Goal: Information Seeking & Learning: Learn about a topic

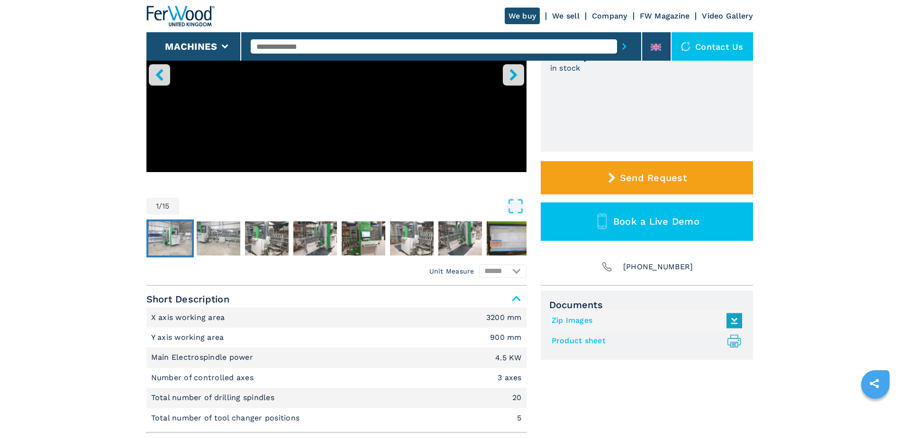
click at [185, 237] on img "Go to Slide 2" at bounding box center [170, 238] width 44 height 34
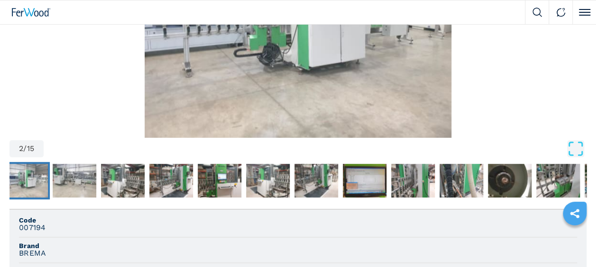
scroll to position [190, 0]
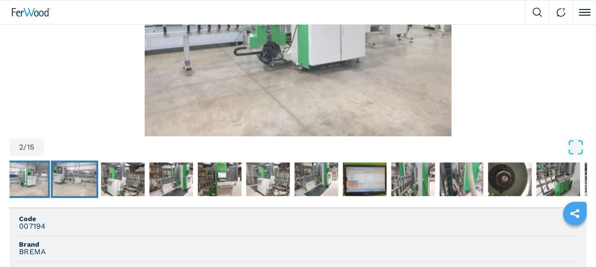
click at [94, 180] on img "Go to Slide 3" at bounding box center [75, 180] width 44 height 34
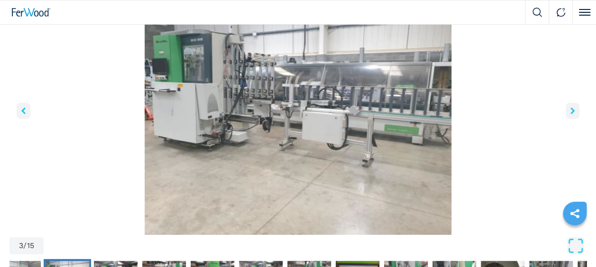
scroll to position [95, 0]
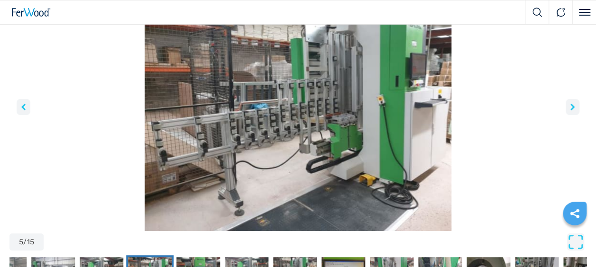
click at [566, 111] on button "right-button" at bounding box center [573, 107] width 14 height 16
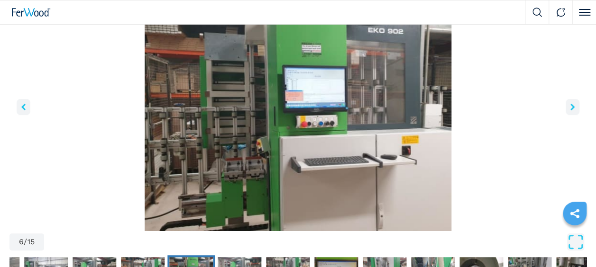
click at [573, 105] on icon "right-button" at bounding box center [572, 107] width 4 height 7
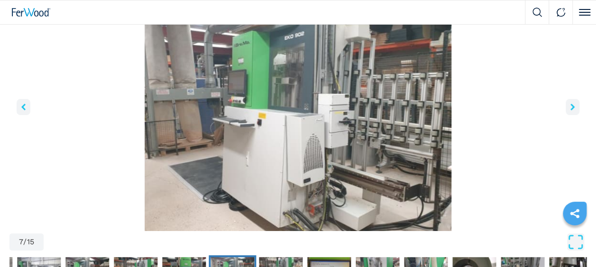
click at [572, 104] on icon "right-button" at bounding box center [572, 107] width 4 height 7
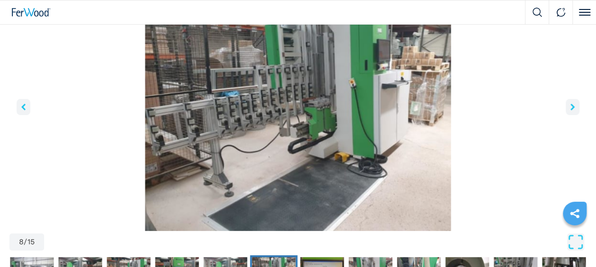
click at [572, 104] on icon "right-button" at bounding box center [572, 107] width 4 height 7
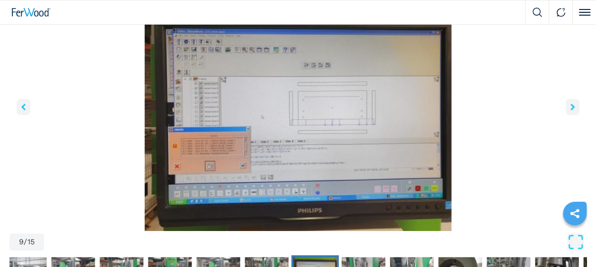
click at [572, 104] on icon "right-button" at bounding box center [572, 107] width 4 height 7
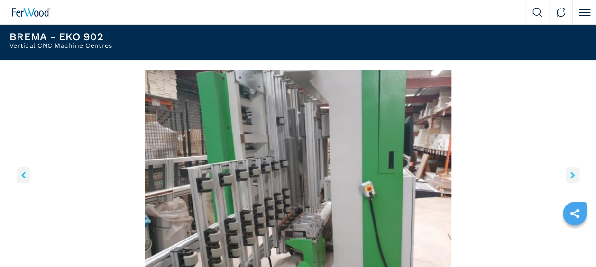
scroll to position [47, 0]
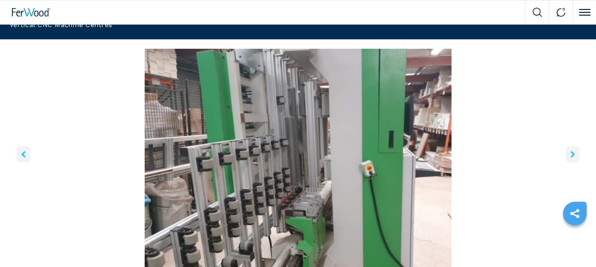
click at [573, 150] on button "right-button" at bounding box center [573, 154] width 14 height 16
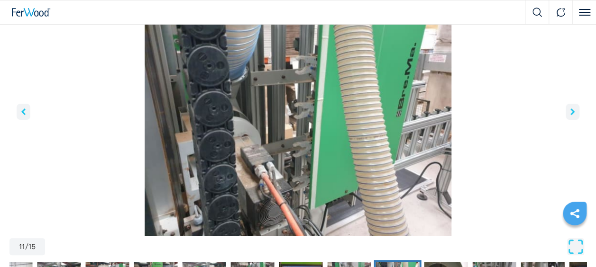
scroll to position [88, 0]
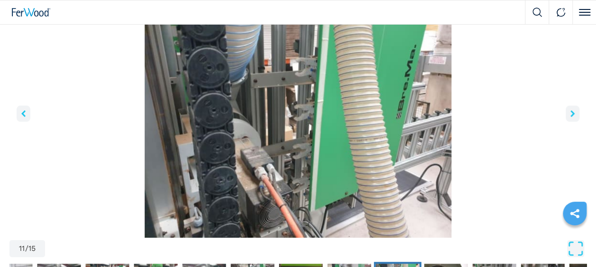
click at [570, 110] on button "right-button" at bounding box center [573, 114] width 14 height 16
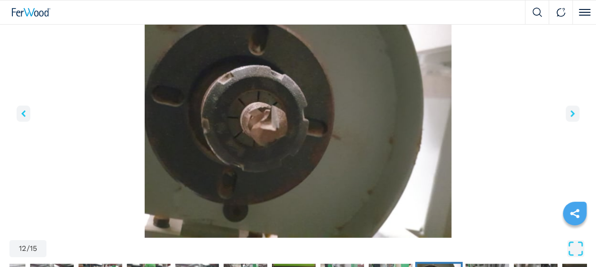
click at [570, 110] on button "right-button" at bounding box center [573, 114] width 14 height 16
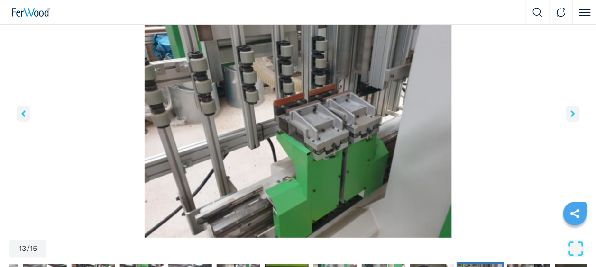
click at [570, 110] on button "right-button" at bounding box center [573, 114] width 14 height 16
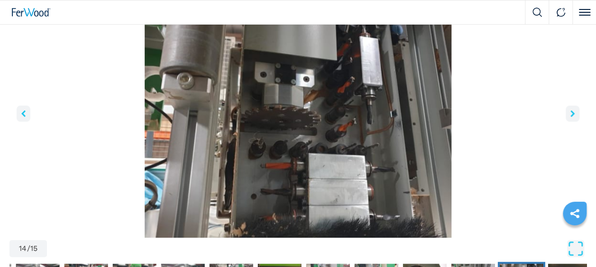
click at [570, 110] on button "right-button" at bounding box center [573, 114] width 14 height 16
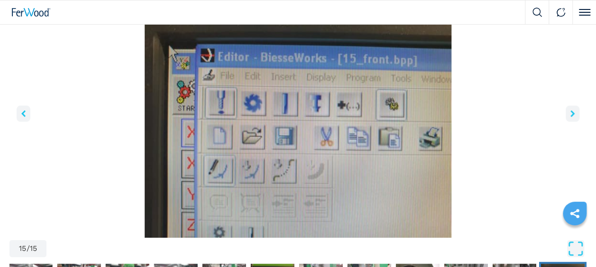
click at [570, 110] on button "right-button" at bounding box center [573, 114] width 14 height 16
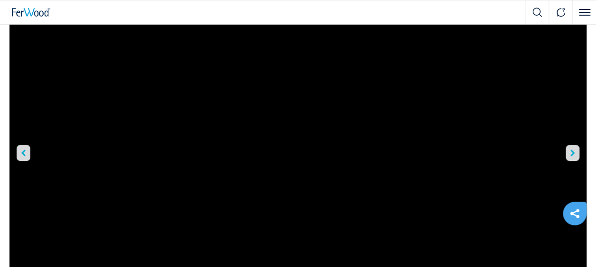
click at [574, 150] on icon "right-button" at bounding box center [572, 153] width 4 height 7
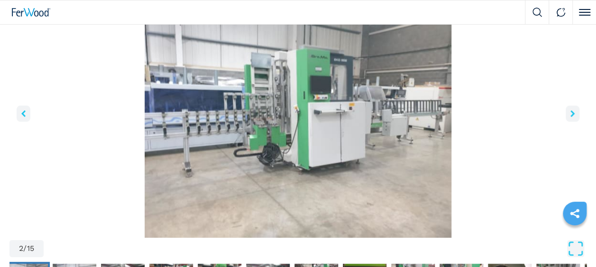
click at [575, 112] on button "right-button" at bounding box center [573, 114] width 14 height 16
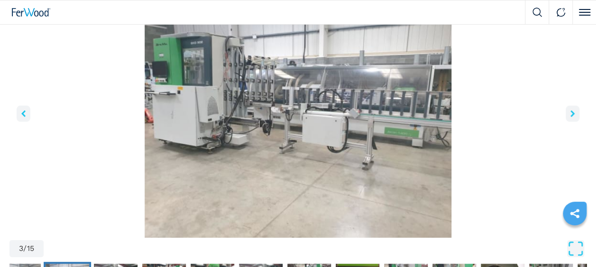
click at [575, 112] on button "right-button" at bounding box center [573, 114] width 14 height 16
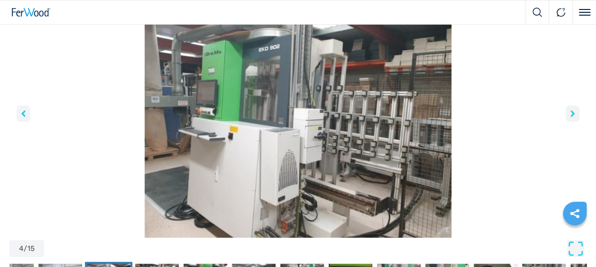
click at [575, 112] on button "right-button" at bounding box center [573, 114] width 14 height 16
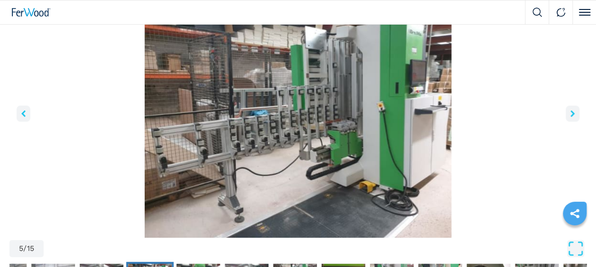
click at [575, 112] on button "right-button" at bounding box center [573, 114] width 14 height 16
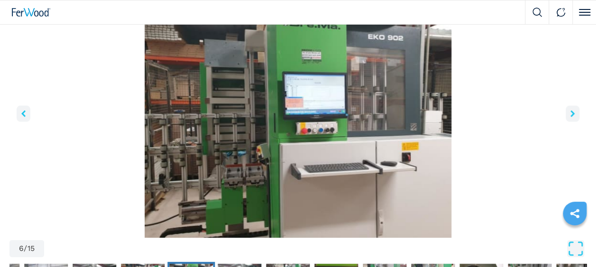
click at [575, 112] on button "right-button" at bounding box center [573, 114] width 14 height 16
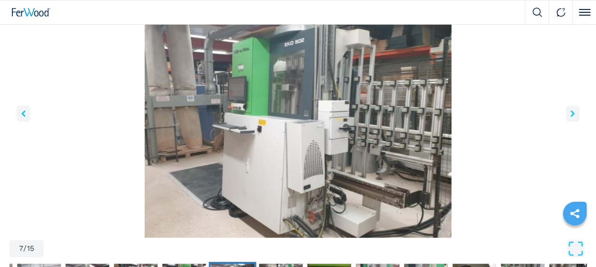
click at [575, 112] on button "right-button" at bounding box center [573, 114] width 14 height 16
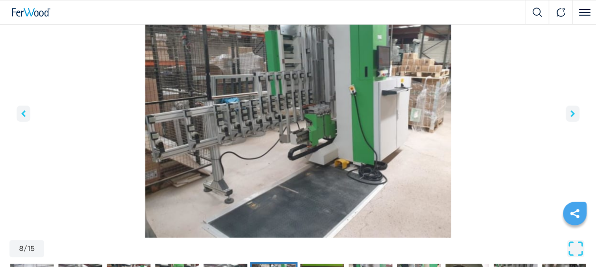
click at [575, 112] on button "right-button" at bounding box center [573, 114] width 14 height 16
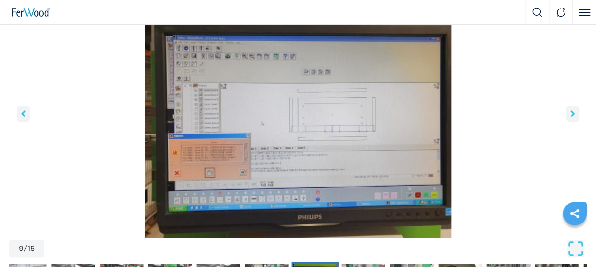
click at [575, 112] on button "right-button" at bounding box center [573, 114] width 14 height 16
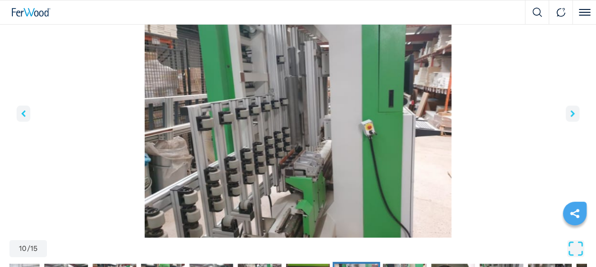
click at [575, 112] on button "right-button" at bounding box center [573, 114] width 14 height 16
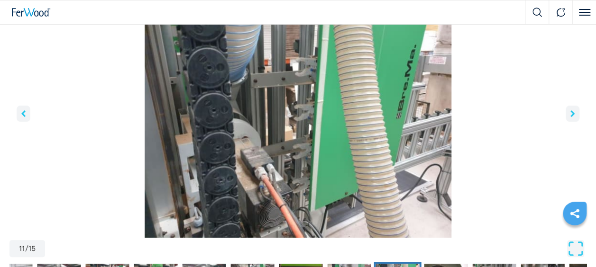
click at [575, 112] on button "right-button" at bounding box center [573, 114] width 14 height 16
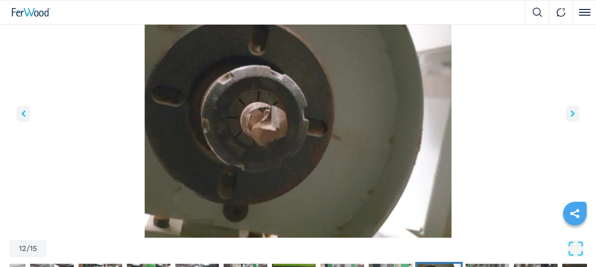
click at [575, 112] on button "right-button" at bounding box center [573, 114] width 14 height 16
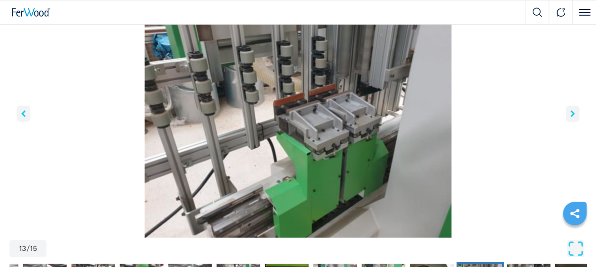
click at [575, 112] on button "right-button" at bounding box center [573, 114] width 14 height 16
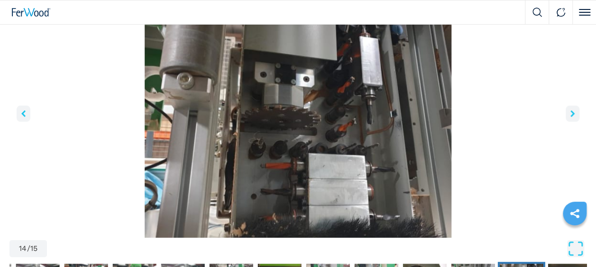
click at [575, 113] on button "right-button" at bounding box center [573, 114] width 14 height 16
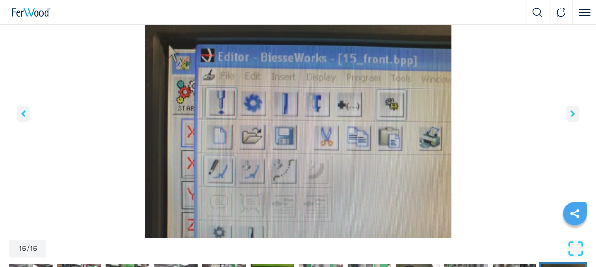
click at [575, 113] on button "right-button" at bounding box center [573, 114] width 14 height 16
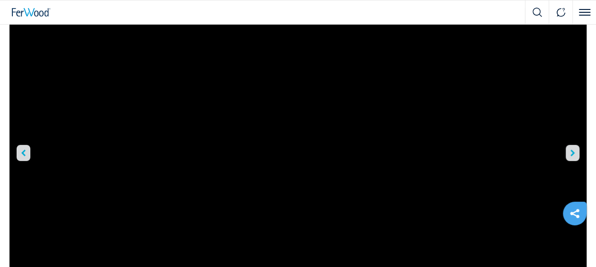
click at [576, 154] on button "right-button" at bounding box center [573, 153] width 14 height 16
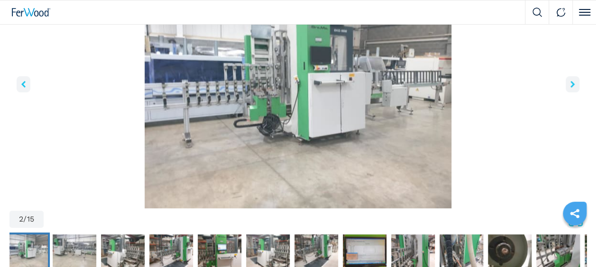
scroll to position [136, 0]
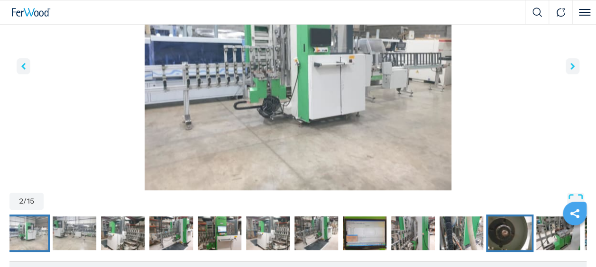
click at [512, 223] on img "Go to Slide 12" at bounding box center [510, 234] width 44 height 34
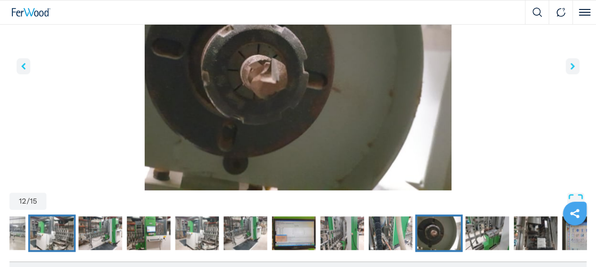
click at [42, 238] on img "Go to Slide 4" at bounding box center [52, 234] width 44 height 34
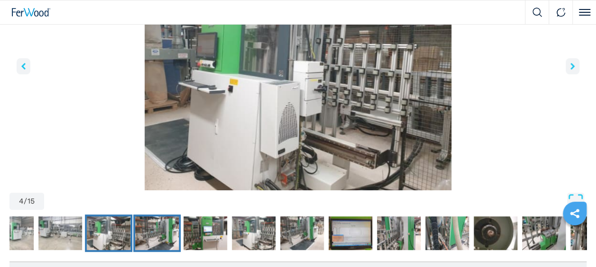
click at [159, 225] on img "Go to Slide 5" at bounding box center [157, 234] width 44 height 34
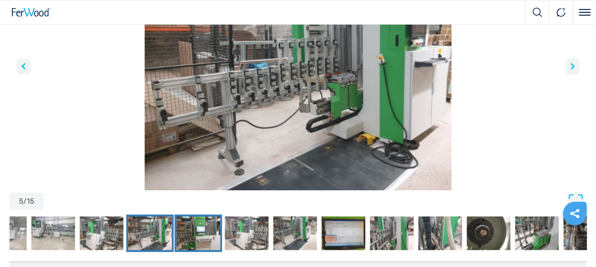
click at [204, 228] on img "Go to Slide 6" at bounding box center [198, 234] width 44 height 34
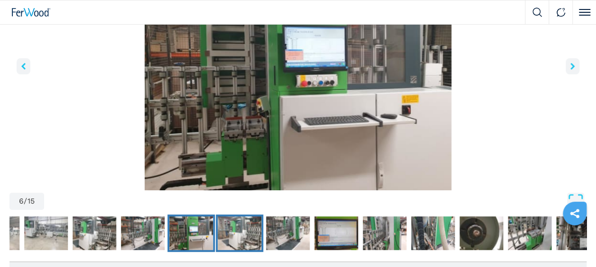
click at [239, 229] on img "Go to Slide 7" at bounding box center [240, 234] width 44 height 34
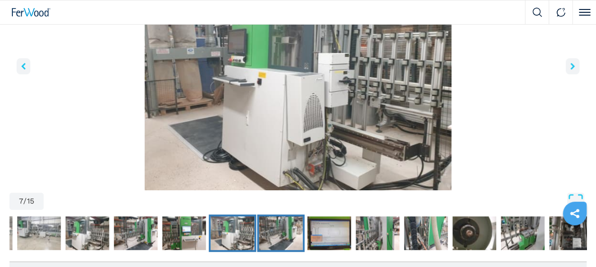
click at [264, 235] on img "Go to Slide 8" at bounding box center [281, 234] width 44 height 34
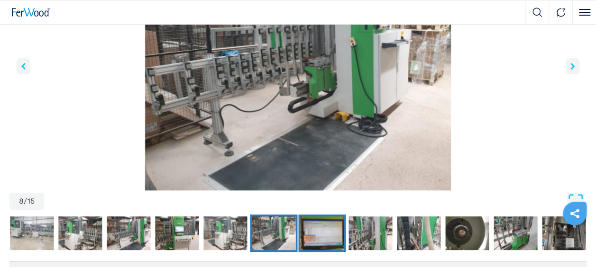
click at [307, 231] on img "Go to Slide 9" at bounding box center [322, 234] width 44 height 34
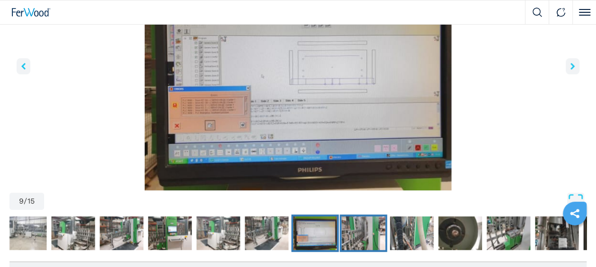
click at [357, 228] on img "Go to Slide 10" at bounding box center [363, 234] width 44 height 34
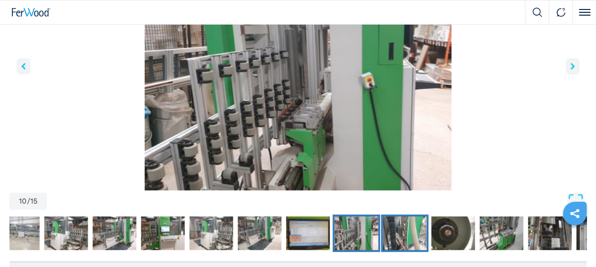
click at [412, 226] on img "Go to Slide 11" at bounding box center [405, 234] width 44 height 34
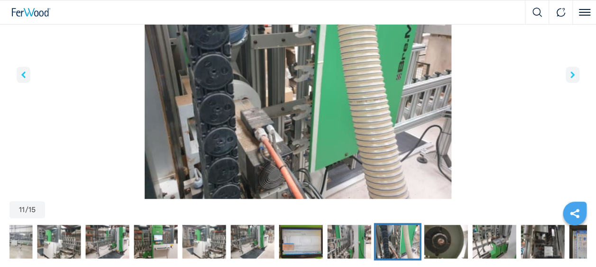
scroll to position [142, 0]
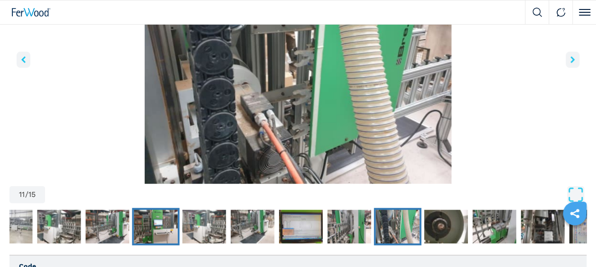
click at [150, 226] on img "Go to Slide 6" at bounding box center [156, 227] width 44 height 34
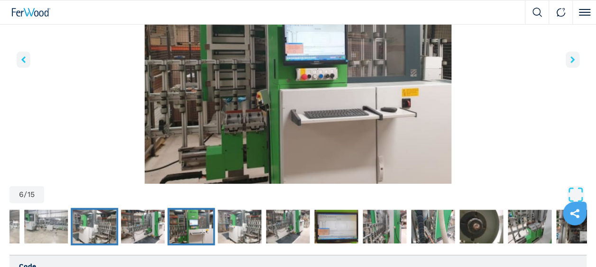
click at [85, 223] on img "Go to Slide 4" at bounding box center [95, 227] width 44 height 34
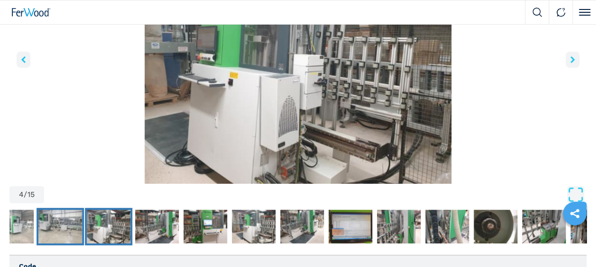
click at [56, 238] on img "Go to Slide 3" at bounding box center [60, 227] width 44 height 34
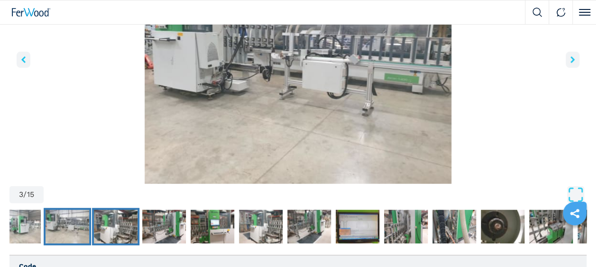
click at [114, 219] on img "Go to Slide 4" at bounding box center [116, 227] width 44 height 34
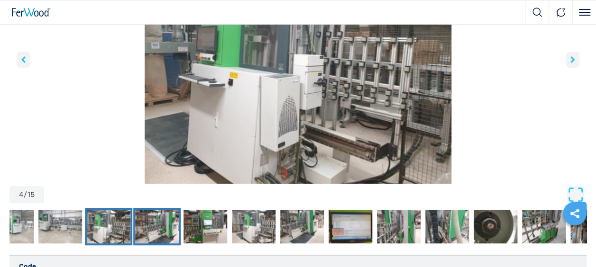
click at [167, 228] on img "Go to Slide 5" at bounding box center [157, 227] width 44 height 34
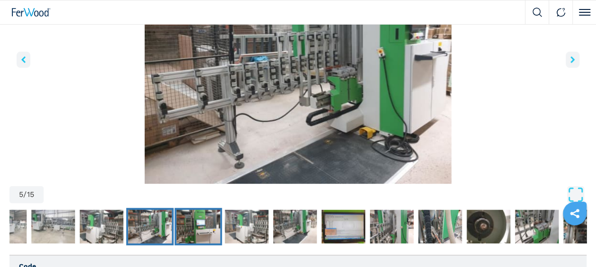
click at [186, 221] on img "Go to Slide 6" at bounding box center [198, 227] width 44 height 34
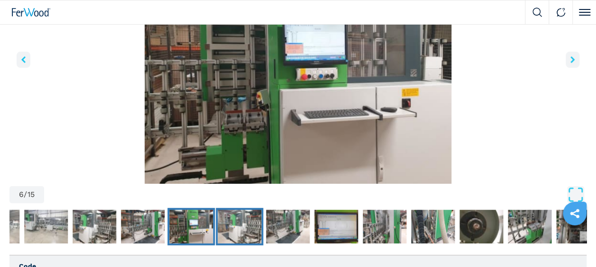
click at [228, 224] on img "Go to Slide 7" at bounding box center [240, 227] width 44 height 34
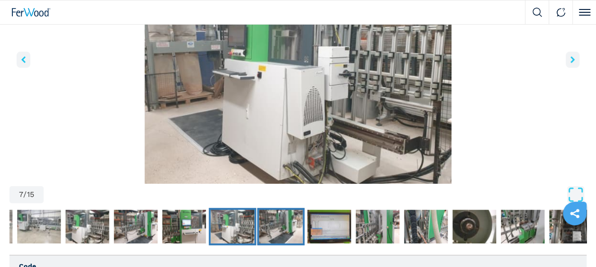
click at [271, 227] on img "Go to Slide 8" at bounding box center [281, 227] width 44 height 34
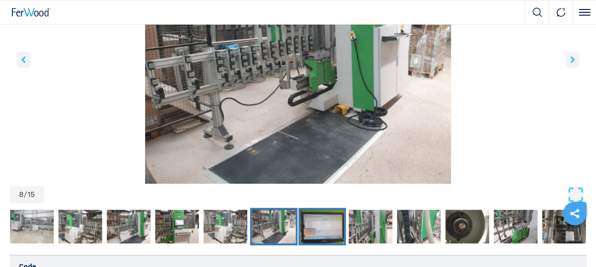
click at [316, 228] on img "Go to Slide 9" at bounding box center [322, 227] width 44 height 34
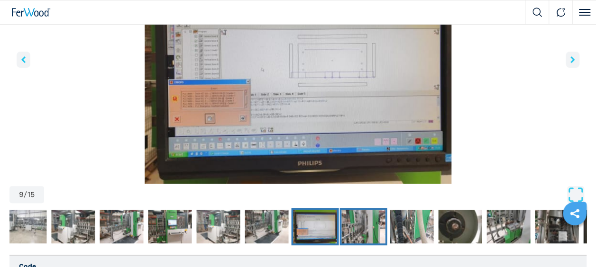
click at [355, 227] on img "Go to Slide 10" at bounding box center [363, 227] width 44 height 34
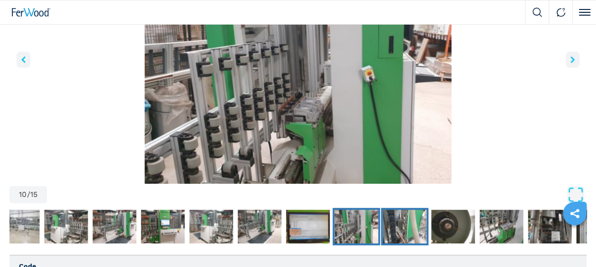
click at [400, 227] on img "Go to Slide 11" at bounding box center [405, 227] width 44 height 34
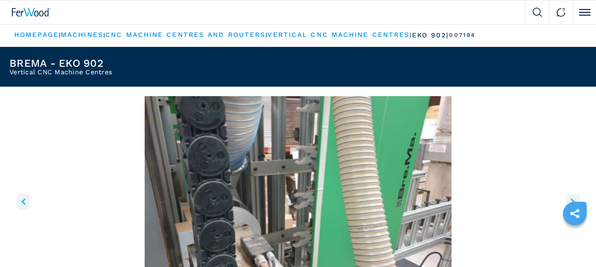
scroll to position [0, 0]
